Goal: Task Accomplishment & Management: Use online tool/utility

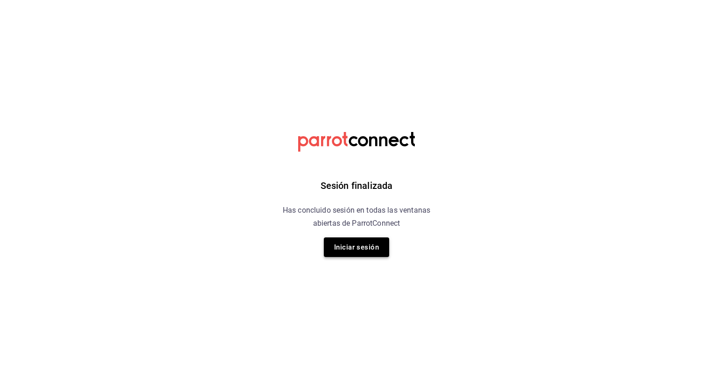
click at [350, 252] on button "Iniciar sesión" at bounding box center [356, 248] width 65 height 20
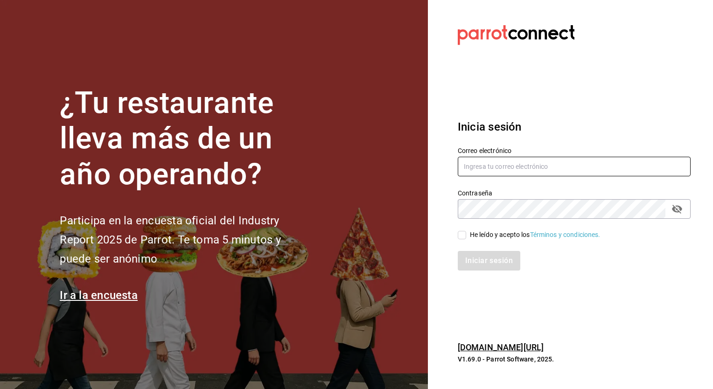
click at [493, 169] on input "text" at bounding box center [574, 167] width 233 height 20
type input "mochomos@costeno.com"
click at [464, 237] on input "He leído y acepto los Términos y condiciones." at bounding box center [462, 235] width 8 height 8
checkbox input "true"
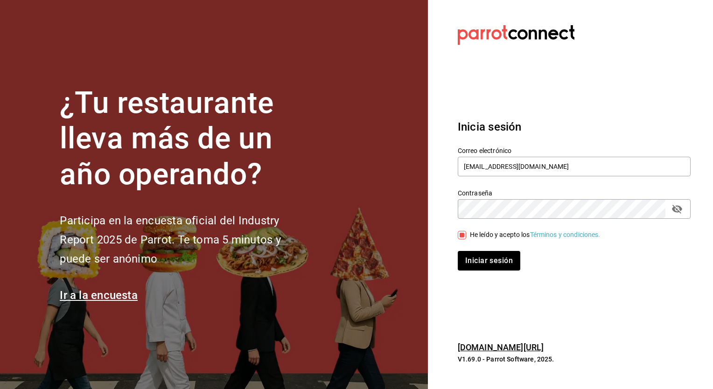
click at [458, 251] on button "Iniciar sesión" at bounding box center [489, 261] width 63 height 20
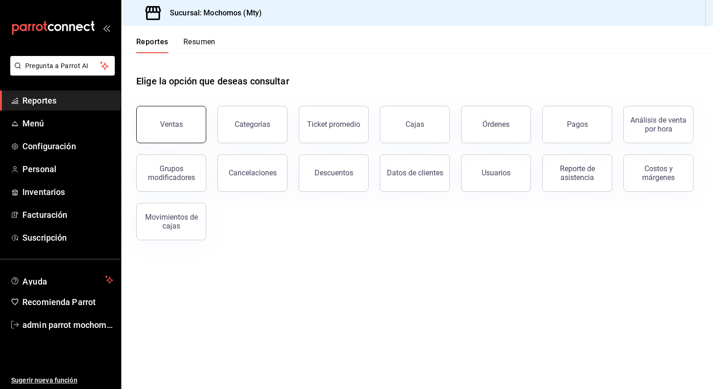
click at [188, 125] on button "Ventas" at bounding box center [171, 124] width 70 height 37
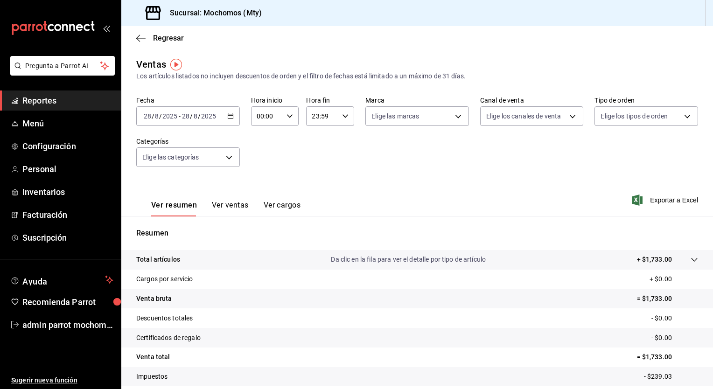
click at [230, 121] on div "[DATE] [DATE] - [DATE] [DATE]" at bounding box center [188, 116] width 104 height 20
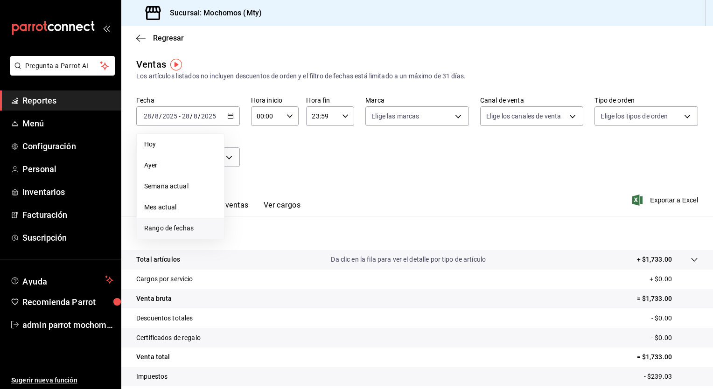
click at [181, 231] on span "Rango de fechas" at bounding box center [180, 229] width 72 height 10
click at [276, 262] on abbr "27" at bounding box center [277, 260] width 6 height 7
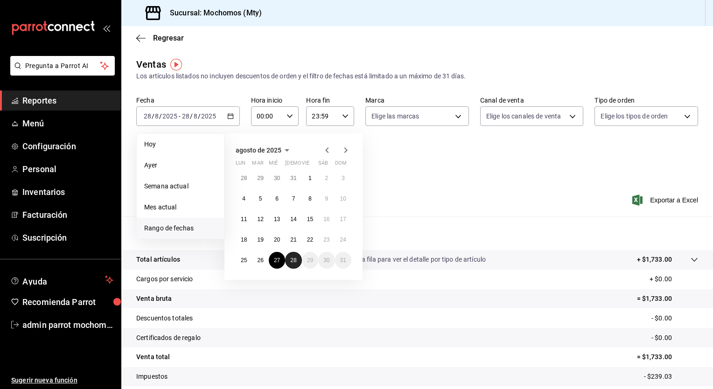
click at [289, 261] on button "28" at bounding box center [293, 260] width 16 height 17
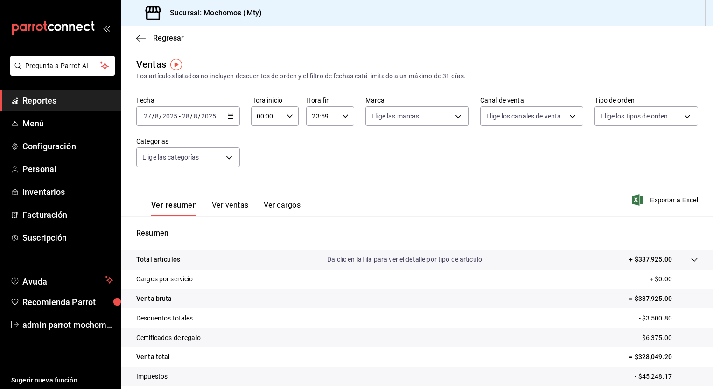
click at [289, 114] on icon "button" at bounding box center [290, 116] width 7 height 7
click at [263, 139] on span "00" at bounding box center [261, 139] width 9 height 7
click at [263, 139] on span "05" at bounding box center [261, 139] width 9 height 7
type input "05:00"
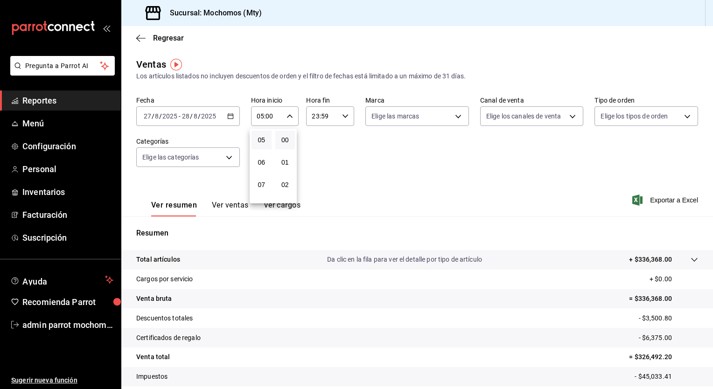
click at [287, 135] on button "00" at bounding box center [285, 140] width 20 height 19
click at [341, 119] on div at bounding box center [356, 194] width 713 height 389
click at [342, 119] on icon "button" at bounding box center [345, 116] width 7 height 7
click at [314, 147] on span "21" at bounding box center [316, 147] width 9 height 7
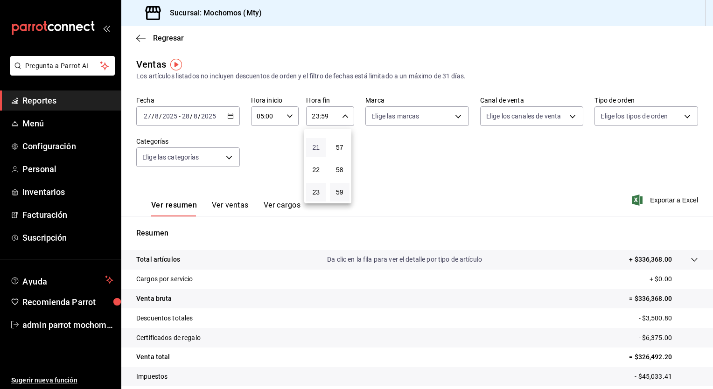
type input "21:59"
click at [314, 144] on span "05" at bounding box center [316, 139] width 9 height 7
click at [339, 148] on span "57" at bounding box center [340, 147] width 9 height 7
type input "05:57"
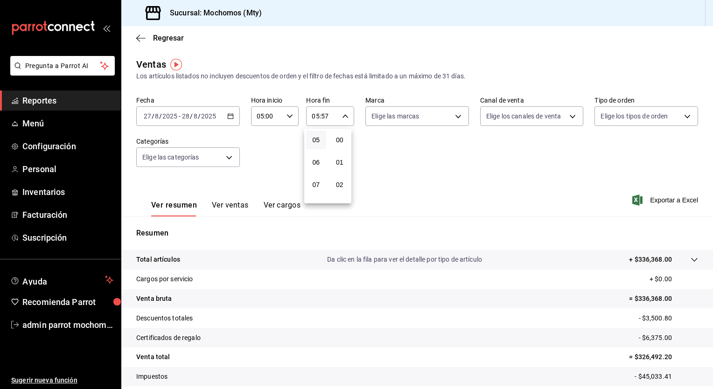
click at [339, 148] on button "00" at bounding box center [340, 140] width 20 height 19
type input "05:00"
click at [651, 199] on div at bounding box center [356, 194] width 713 height 389
click at [659, 203] on span "Exportar a Excel" at bounding box center [666, 200] width 64 height 11
